Goal: Information Seeking & Learning: Learn about a topic

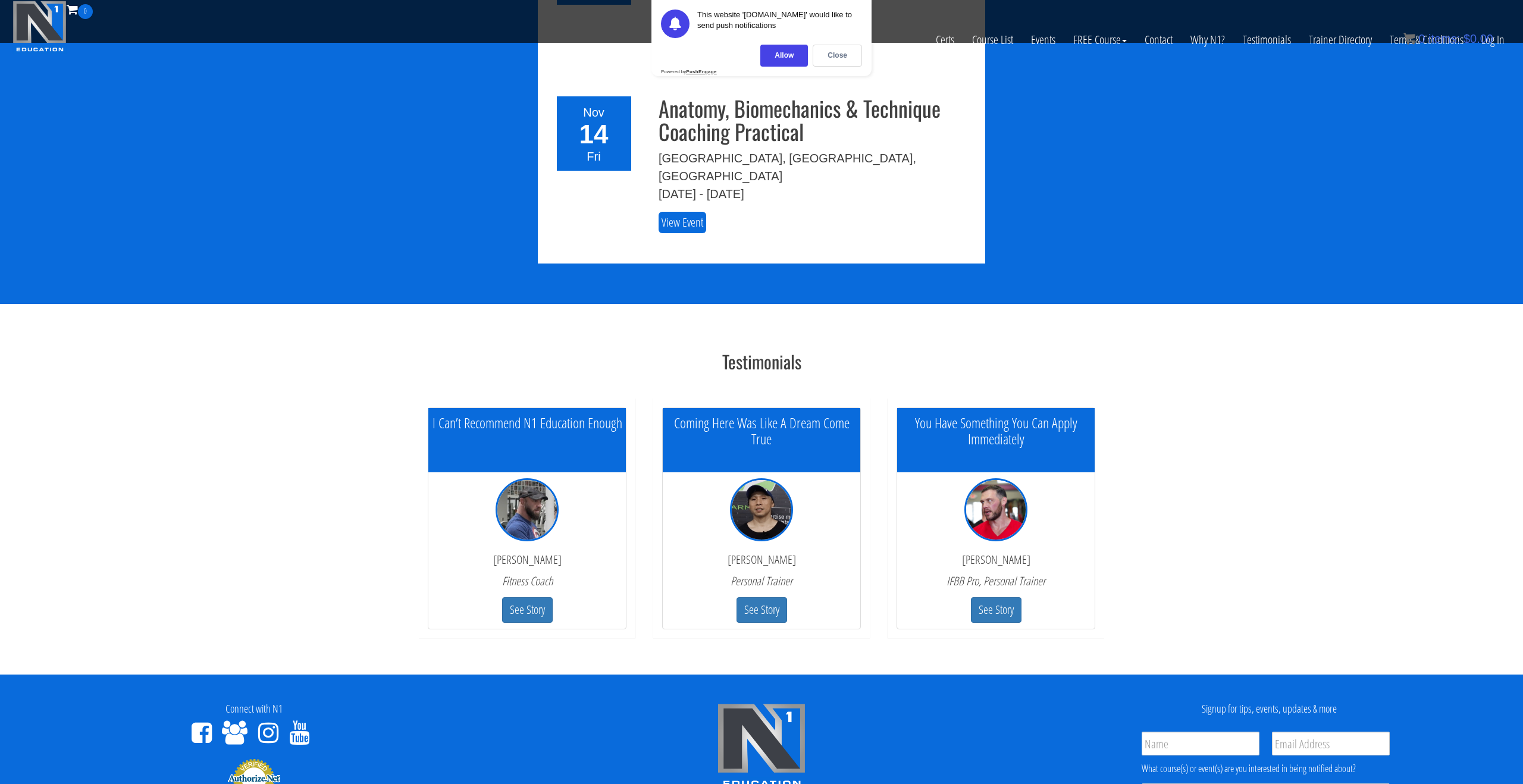
scroll to position [2582, 0]
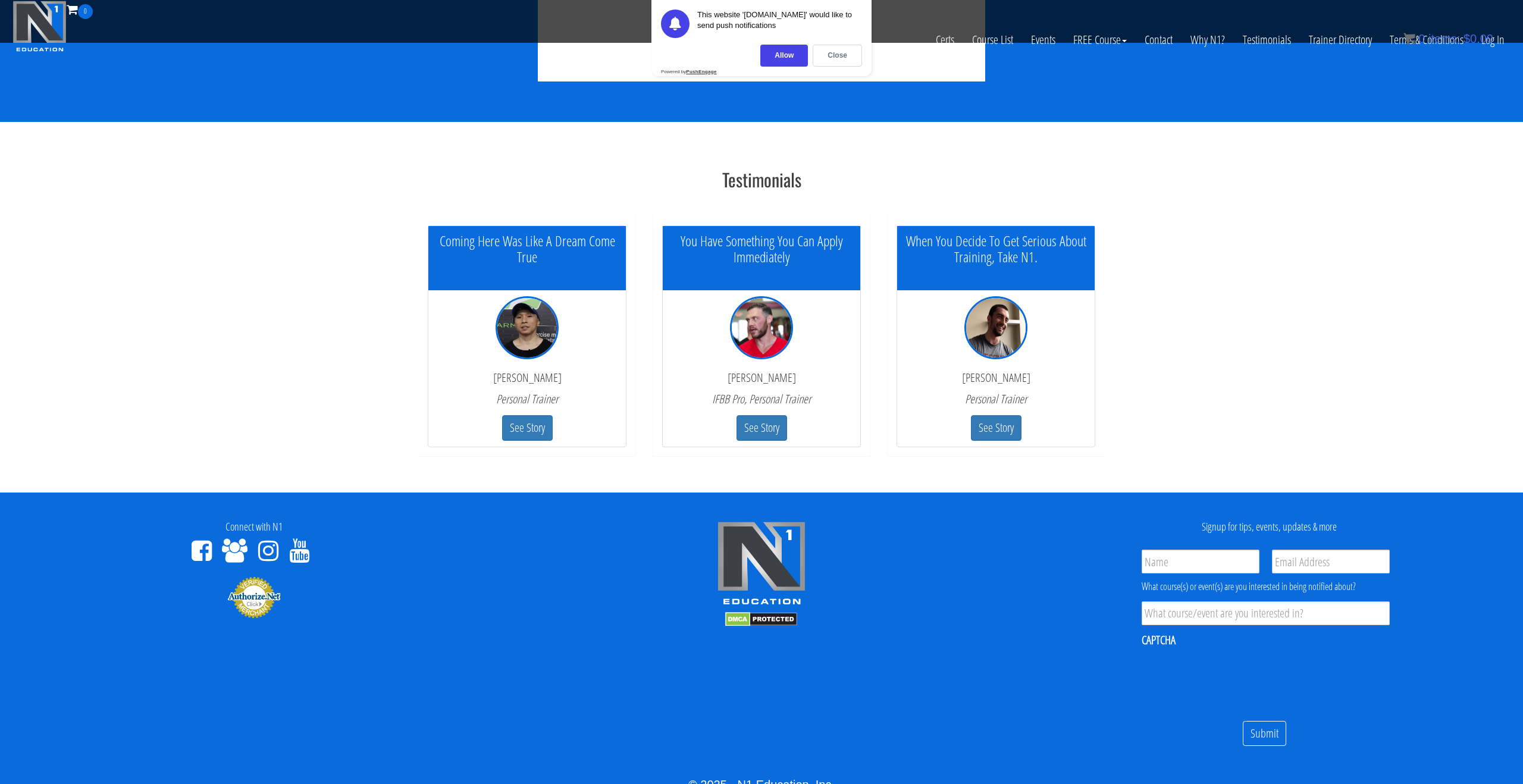
click at [799, 233] on h5 "You Have Something You Can Apply Immediately" at bounding box center [761, 248] width 197 height 32
click at [768, 296] on img at bounding box center [762, 328] width 63 height 63
click at [771, 391] on em "IFBB Pro, Personal Trainer" at bounding box center [761, 398] width 99 height 16
click at [771, 416] on button "See Story" at bounding box center [762, 428] width 51 height 26
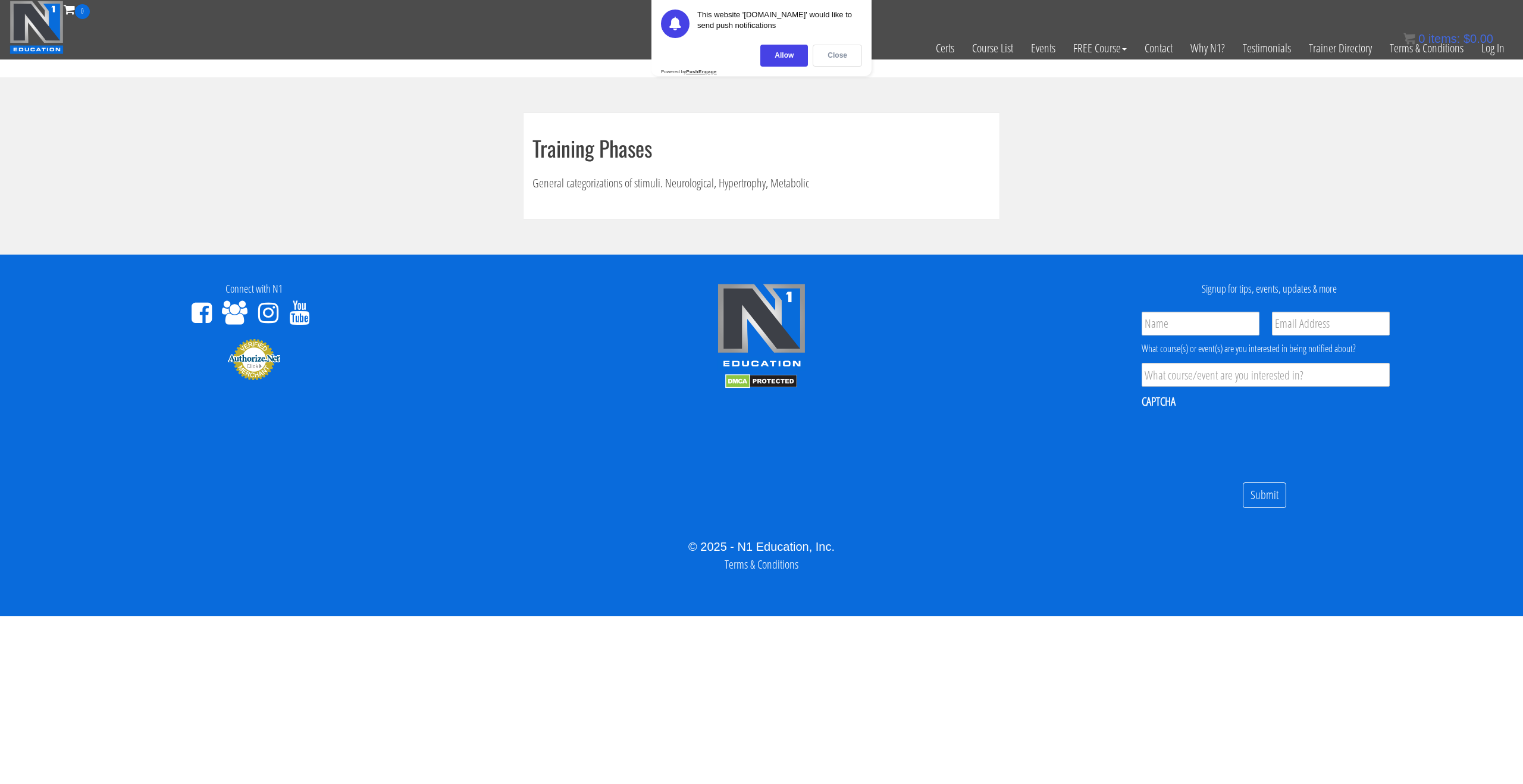
click at [832, 54] on div "Close" at bounding box center [837, 55] width 49 height 22
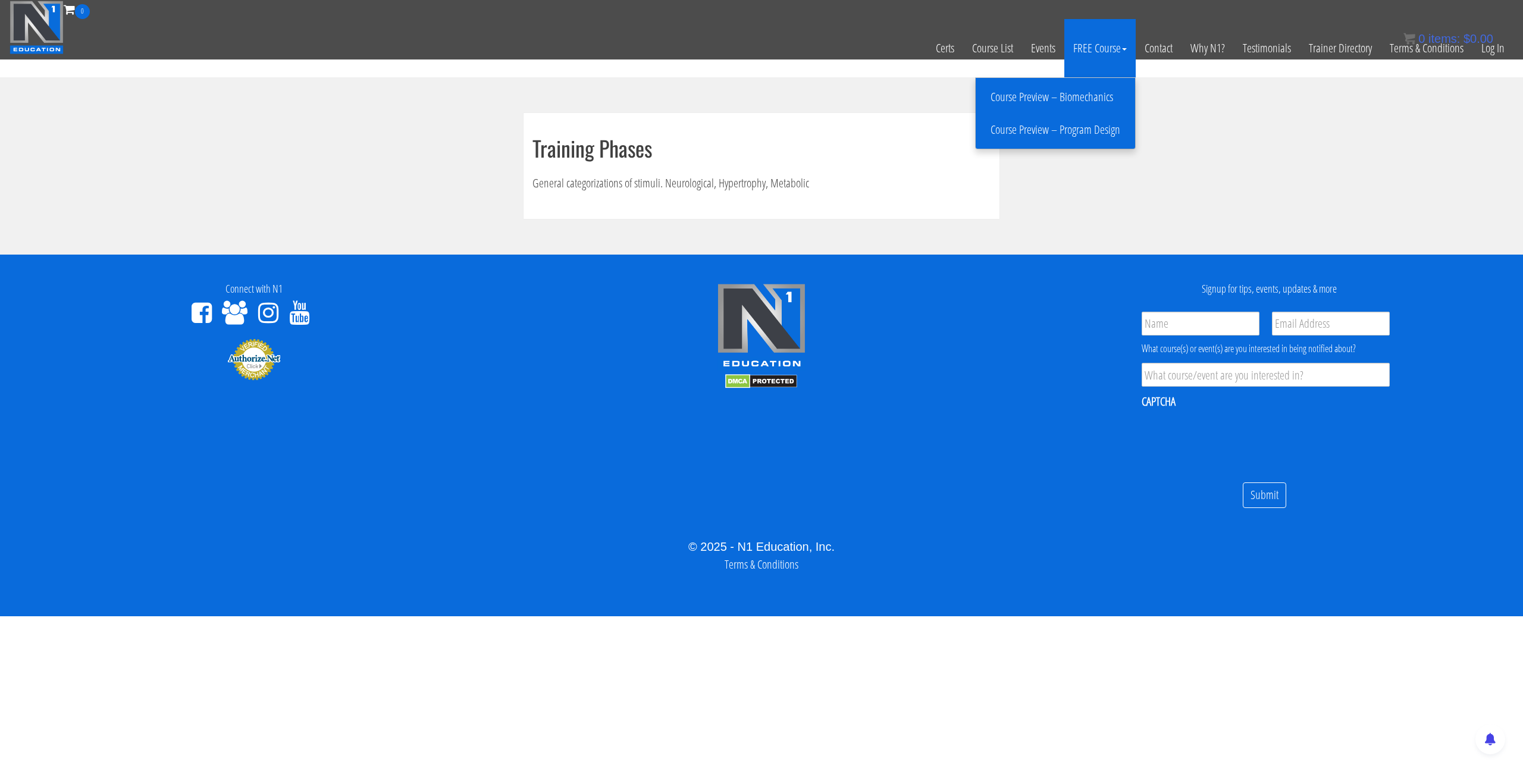
click at [1068, 130] on link "Course Preview – Program Design" at bounding box center [1055, 130] width 154 height 21
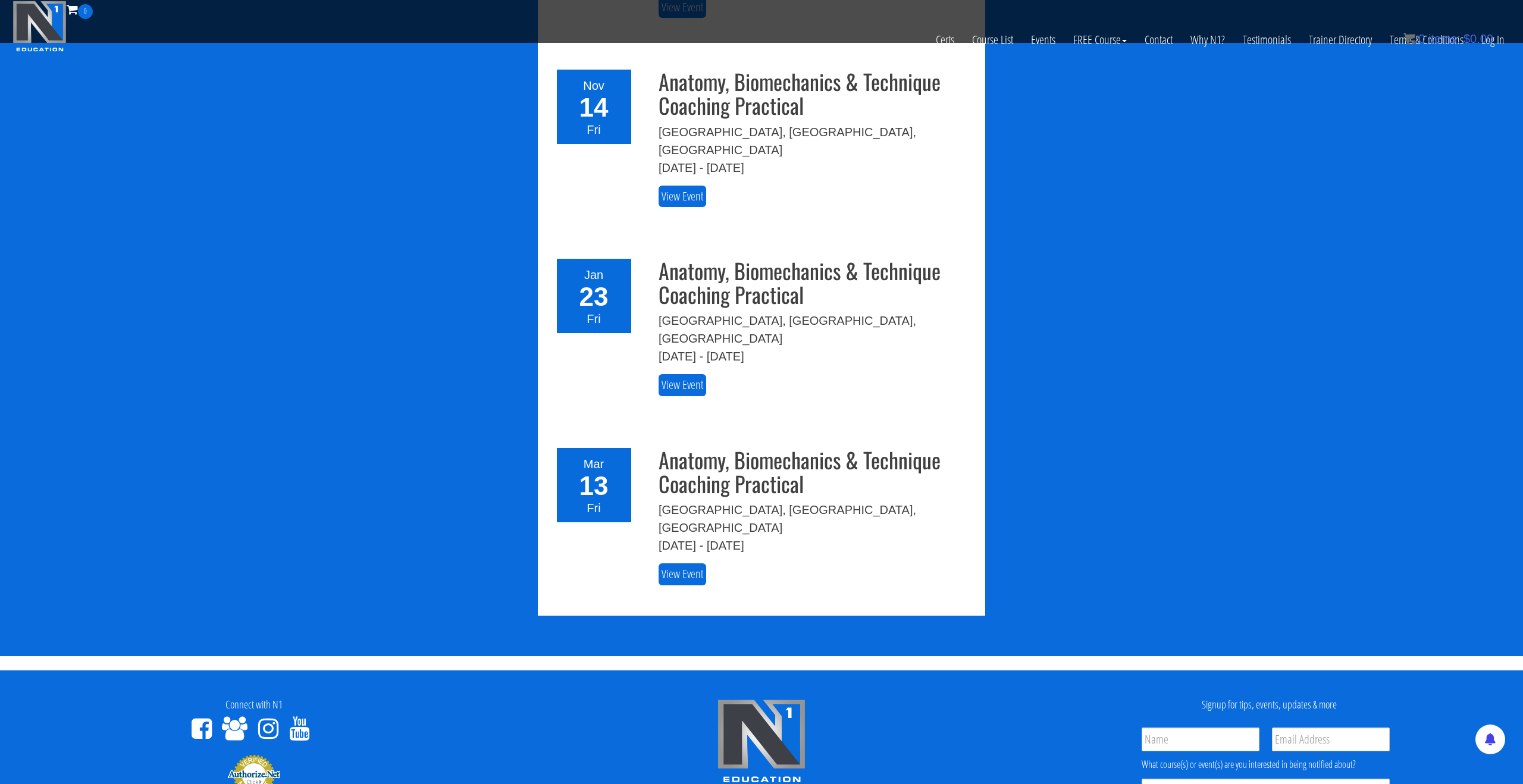
scroll to position [1854, 0]
